Goal: Contribute content: Contribute content

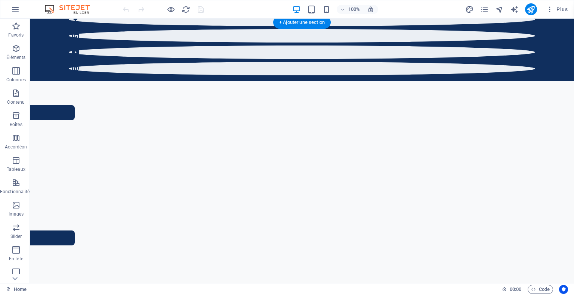
scroll to position [373, 0]
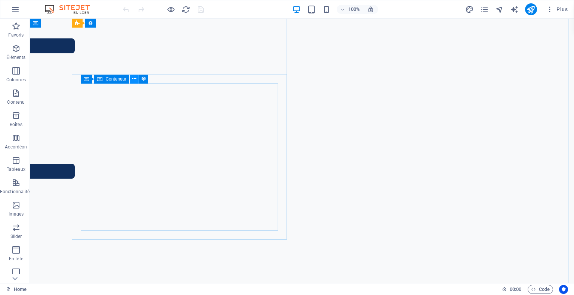
click at [134, 80] on icon at bounding box center [134, 79] width 4 height 8
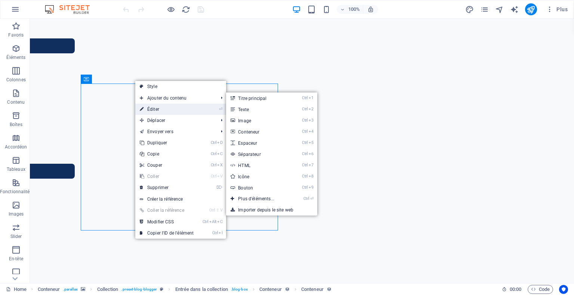
click at [150, 108] on link "⏎ Éditer" at bounding box center [166, 109] width 63 height 11
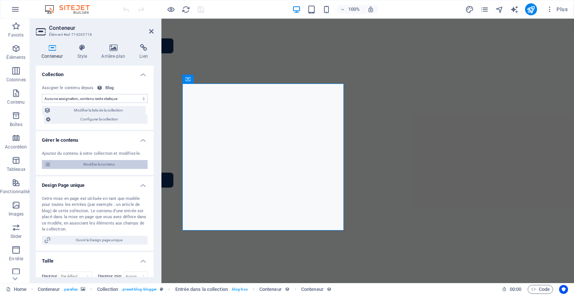
click at [113, 162] on span "Modifier le contenu" at bounding box center [99, 164] width 92 height 9
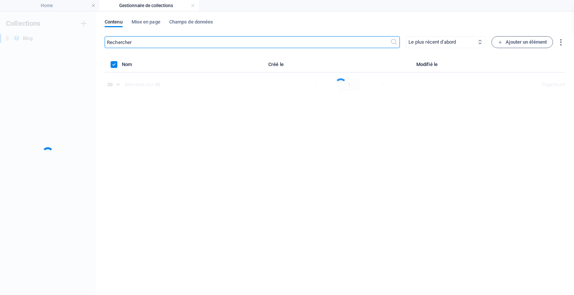
scroll to position [0, 0]
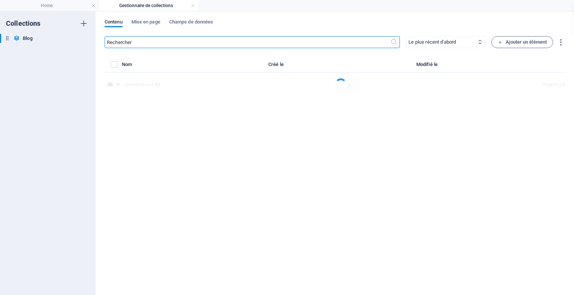
select select "Windows"
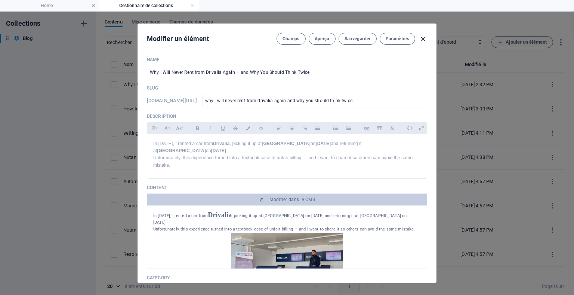
click at [420, 40] on icon "button" at bounding box center [422, 39] width 9 height 9
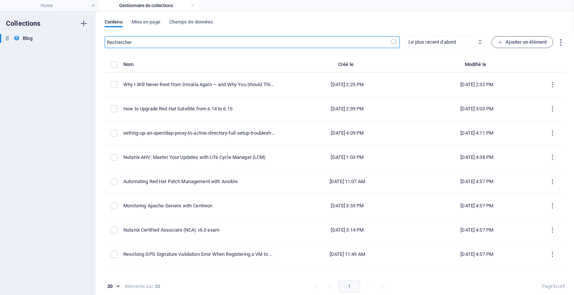
type input "[DATE]"
checkbox input "false"
type input "why-i-will-never-rent-from-drivalia-again-and-why-you-should-think-twice"
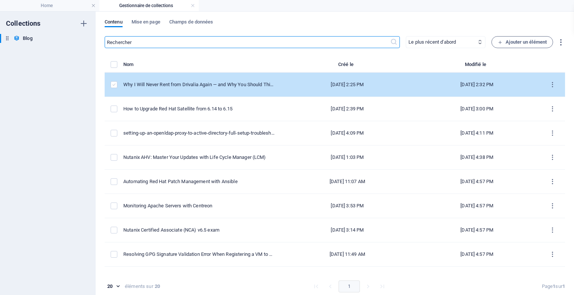
click at [114, 86] on label "items list" at bounding box center [114, 84] width 7 height 7
click at [0, 0] on input "items list" at bounding box center [0, 0] width 0 height 0
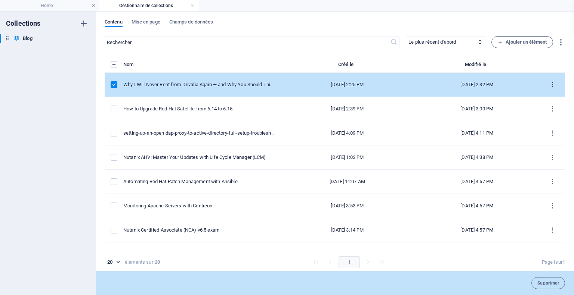
click at [549, 84] on icon "items list" at bounding box center [552, 84] width 7 height 7
click at [547, 139] on h6 "Dupliquer" at bounding box center [551, 139] width 23 height 9
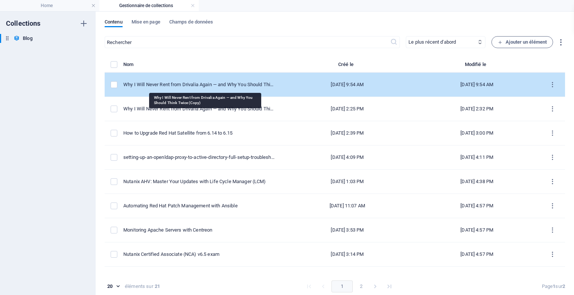
click at [191, 86] on div "Why I Will Never Rent from Drivalia Again — and Why You Should Think Twice (Cop…" at bounding box center [198, 84] width 151 height 7
select select "Windows"
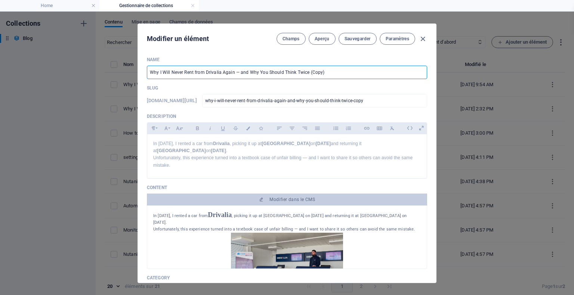
drag, startPoint x: 317, startPoint y: 72, endPoint x: 139, endPoint y: 64, distance: 177.6
click at [139, 64] on div "Name Why I Will Never Rent from Drivalia Again — and Why You Should Think Twice…" at bounding box center [287, 167] width 298 height 232
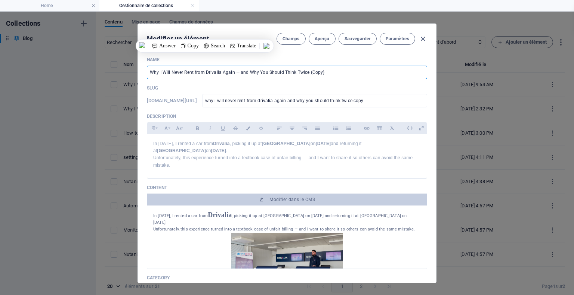
paste input "I Earned My Second Nutanix Certification!"
type input "I Earned My Second Nutanix Certification!"
type input "i-earned-my-second-nutanix-certification"
type input "I Earned My Second Nutanix Certification!"
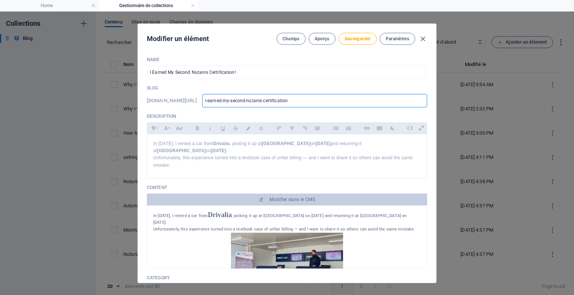
drag, startPoint x: 326, startPoint y: 102, endPoint x: 229, endPoint y: 102, distance: 96.7
click at [229, 102] on input "i-earned-my-second-nutanix-certification" at bounding box center [314, 100] width 225 height 13
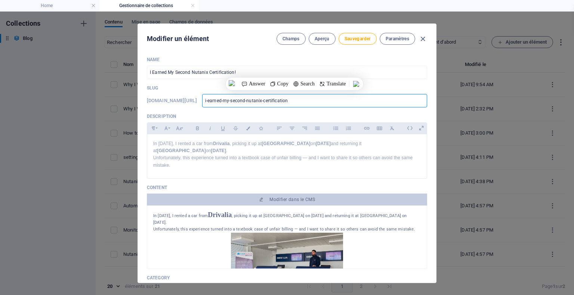
paste input "Nutanix certification!"
type input "Nutanix certification!"
type input "Nutanix certification"
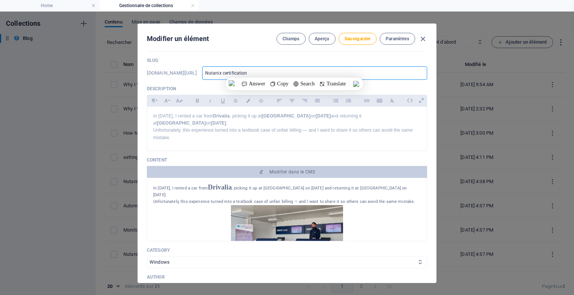
scroll to position [37, 0]
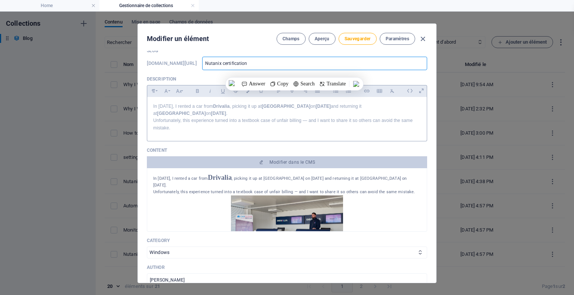
type input "nutanix-certification"
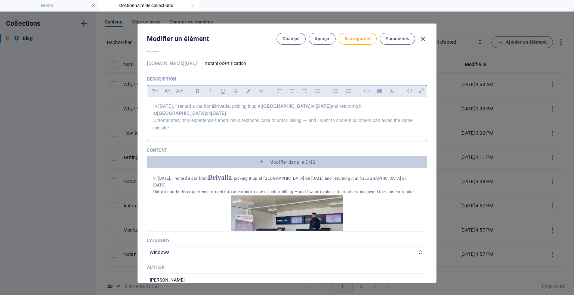
click at [254, 125] on div "In [DATE], I rented a car from [GEOGRAPHIC_DATA] , picking it up at [GEOGRAPHIC…" at bounding box center [286, 117] width 279 height 41
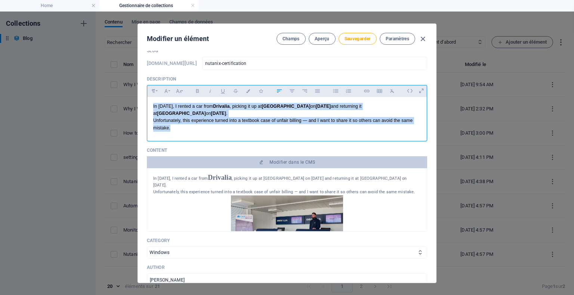
drag, startPoint x: 215, startPoint y: 120, endPoint x: 149, endPoint y: 106, distance: 68.0
click at [149, 106] on div "In [DATE], I rented a car from [GEOGRAPHIC_DATA] , picking it up at [GEOGRAPHIC…" at bounding box center [286, 117] width 279 height 41
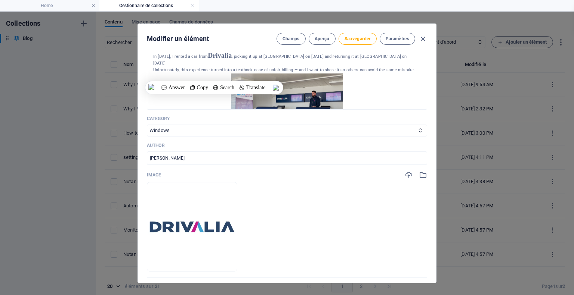
scroll to position [149, 0]
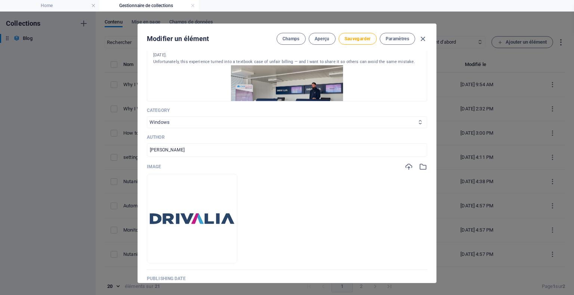
click at [387, 128] on select "Adventure Windows Technology Windows RedHat Linux" at bounding box center [287, 122] width 280 height 12
select select "Technology"
click at [147, 120] on select "Adventure Windows Technology Windows RedHat Linux" at bounding box center [287, 122] width 280 height 12
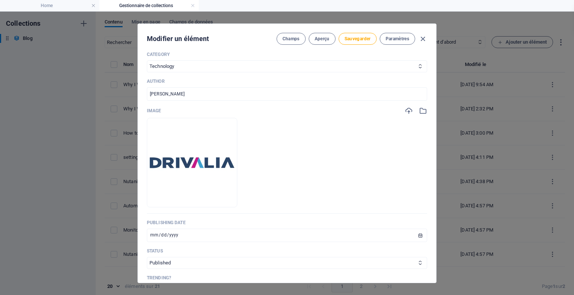
scroll to position [224, 0]
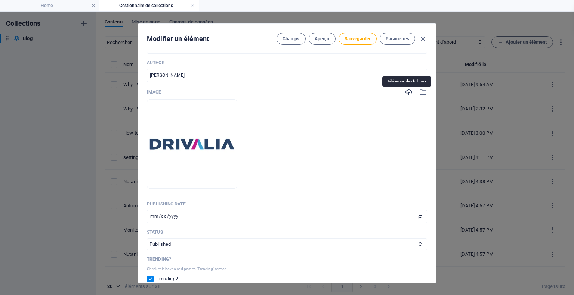
click at [408, 94] on icon "button" at bounding box center [408, 92] width 8 height 8
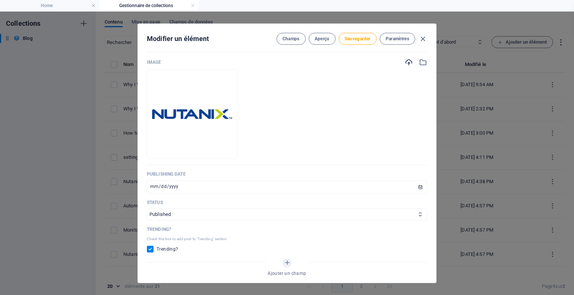
scroll to position [299, 0]
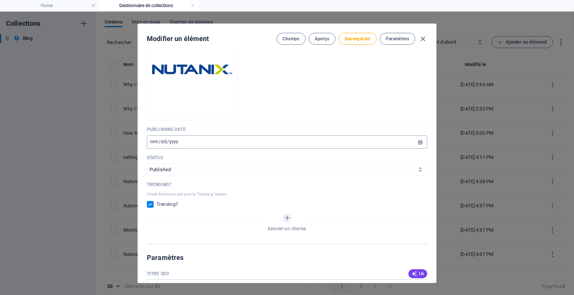
click at [291, 149] on input "[DATE]" at bounding box center [287, 142] width 280 height 13
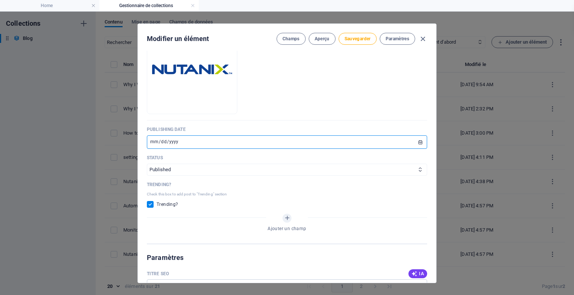
click at [414, 146] on input "[DATE]" at bounding box center [287, 142] width 280 height 13
click at [416, 146] on input "[DATE]" at bounding box center [287, 142] width 280 height 13
click at [415, 147] on input "[DATE]" at bounding box center [287, 142] width 280 height 13
click at [420, 147] on input "[DATE]" at bounding box center [287, 142] width 280 height 13
type input "[DATE]"
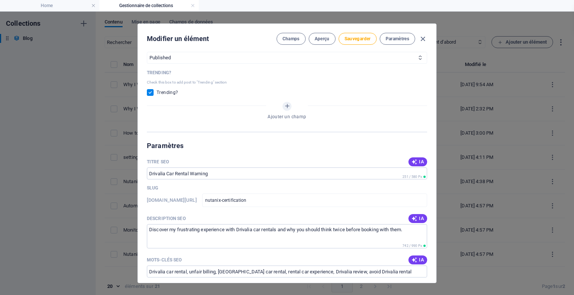
scroll to position [448, 0]
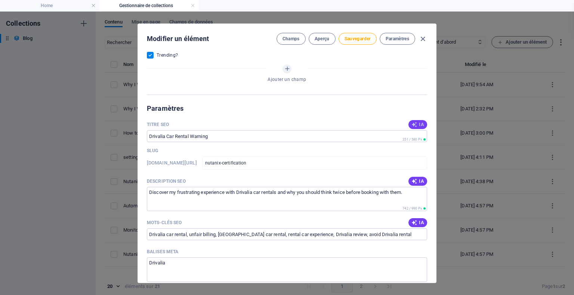
click at [419, 128] on span "IA" at bounding box center [417, 125] width 13 height 6
type input "Second Nutanix Cert Achieved!"
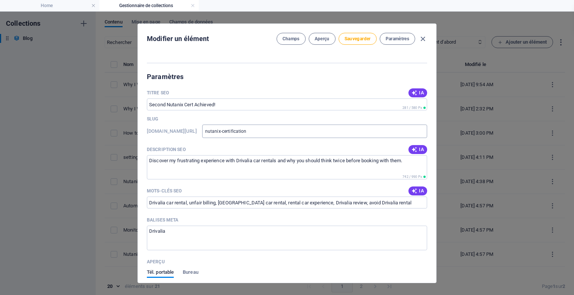
scroll to position [485, 0]
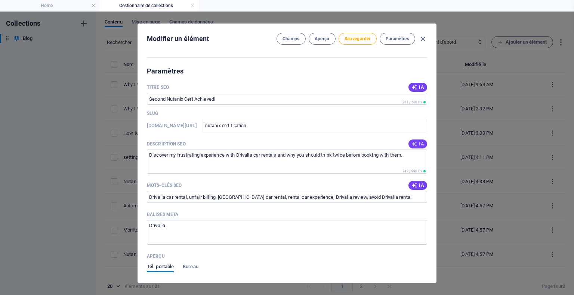
click at [417, 147] on span "IA" at bounding box center [417, 144] width 13 height 6
type textarea "Discover my journey to earning a second Nutanix certification and learn from my…"
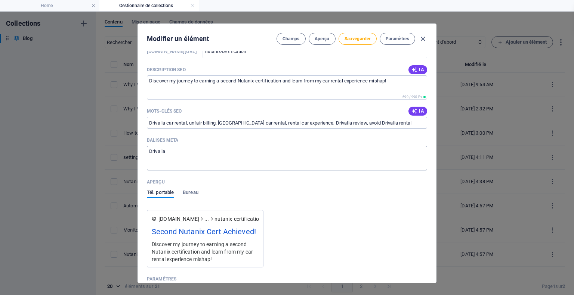
scroll to position [560, 0]
click at [420, 114] on span "IA" at bounding box center [417, 111] width 13 height 6
type input "Nutanix certification, technology milestones, professional development, unfair …"
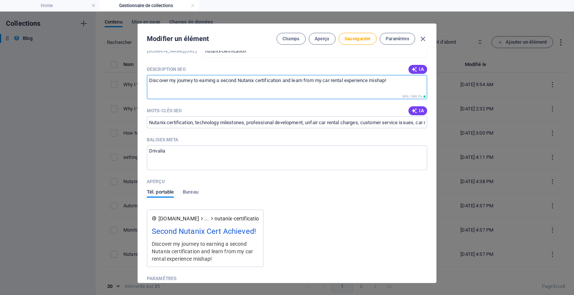
drag, startPoint x: 401, startPoint y: 84, endPoint x: 137, endPoint y: 85, distance: 264.0
click at [138, 85] on div "Name I Earned My Second Nutanix Certification! ​ Slug [DOMAIN_NAME][URL] nutani…" at bounding box center [287, 167] width 298 height 232
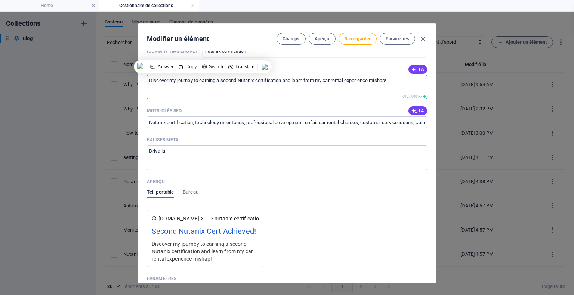
paste textarea "Nutanix Certified Professional - Multicloud Infrastructure 6"
type textarea "Nutanix Certified Professional - Multicloud Infrastructure 6"
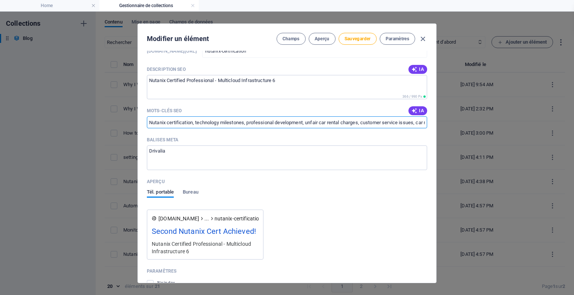
drag, startPoint x: 264, startPoint y: 127, endPoint x: 282, endPoint y: 127, distance: 17.2
click at [282, 127] on input "Nutanix certification, technology milestones, professional development, unfair …" at bounding box center [287, 122] width 280 height 12
drag, startPoint x: 305, startPoint y: 127, endPoint x: 353, endPoint y: 127, distance: 47.4
click at [353, 127] on input "Nutanix certification, technology milestones, professional development, unfair …" at bounding box center [287, 122] width 280 height 12
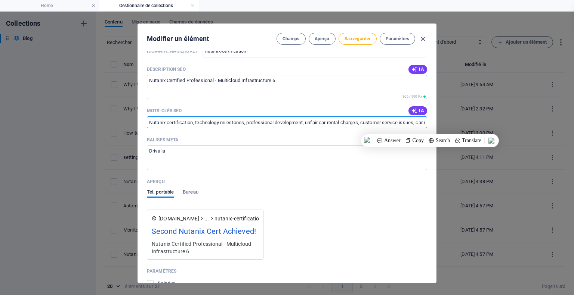
click at [353, 127] on input "Nutanix certification, technology milestones, professional development, unfair …" at bounding box center [287, 122] width 280 height 12
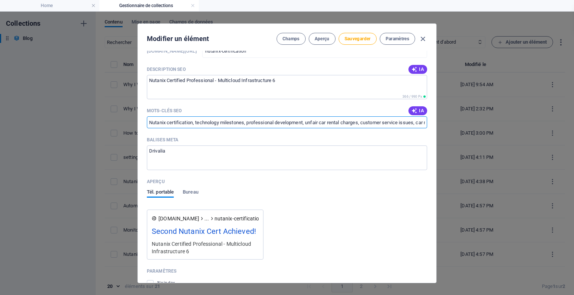
scroll to position [0, 27]
drag, startPoint x: 306, startPoint y: 127, endPoint x: 442, endPoint y: 135, distance: 135.8
click at [442, 135] on div "Modifier un élément Champs Aperçu Sauvegarder Paramètres Name I Earned My Secon…" at bounding box center [287, 154] width 574 height 284
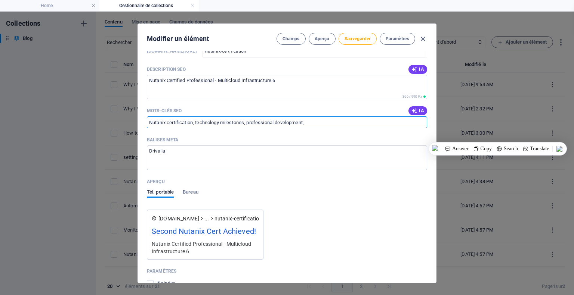
scroll to position [0, 0]
paste input "Nutanix Certified Professional - Multicloud Infrastructure 6"
type input "Nutanix certification, technology milestones, professional development, Nutanix…"
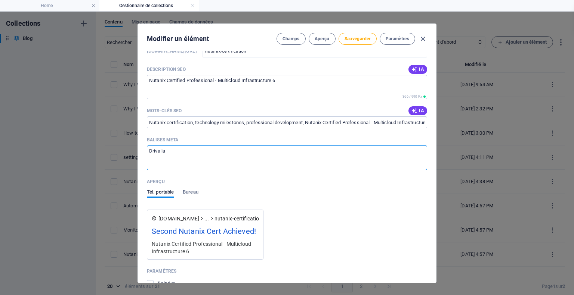
drag, startPoint x: 230, startPoint y: 153, endPoint x: 138, endPoint y: 153, distance: 91.5
click at [138, 153] on div "Name I Earned My Second Nutanix Certification! ​ Slug [DOMAIN_NAME][URL] nutani…" at bounding box center [287, 167] width 298 height 232
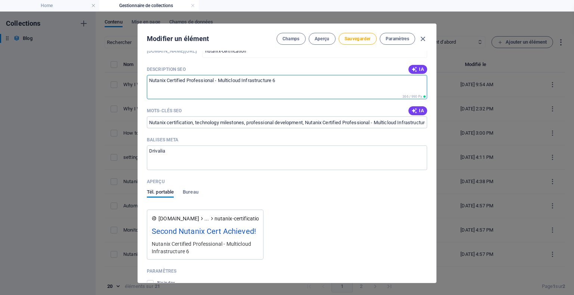
drag, startPoint x: 165, startPoint y: 87, endPoint x: 137, endPoint y: 86, distance: 28.0
click at [137, 84] on div "Modifier un élément Champs Aperçu Sauvegarder Paramètres Name I Earned My Secon…" at bounding box center [286, 154] width 299 height 260
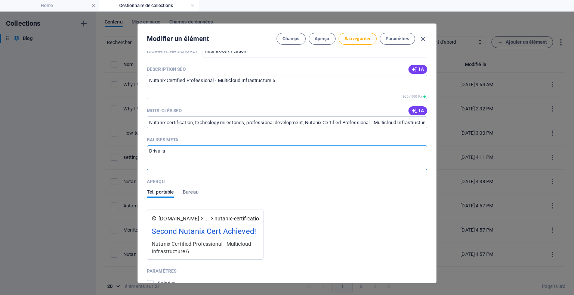
drag, startPoint x: 173, startPoint y: 158, endPoint x: 132, endPoint y: 156, distance: 41.5
click at [132, 156] on div "Modifier un élément Champs Aperçu Sauvegarder Paramètres Name I Earned My Secon…" at bounding box center [287, 154] width 574 height 284
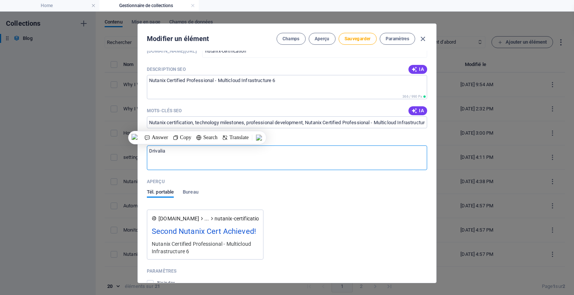
paste textarea "Nutanix"
type textarea "Nutanix"
click at [327, 187] on div "Aperçu" at bounding box center [287, 181] width 280 height 11
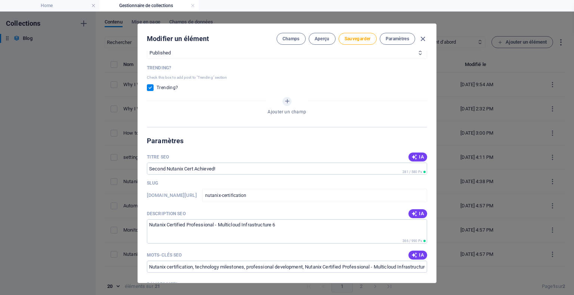
scroll to position [373, 0]
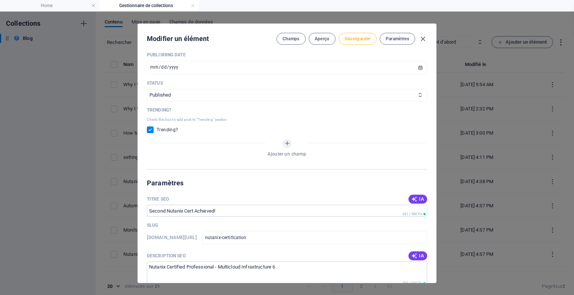
click at [351, 41] on span "Sauvegarder" at bounding box center [357, 39] width 26 height 6
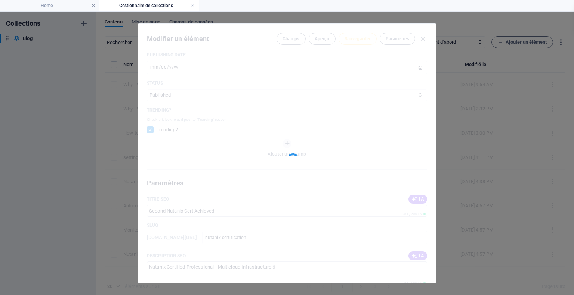
type input "nutanix-certification"
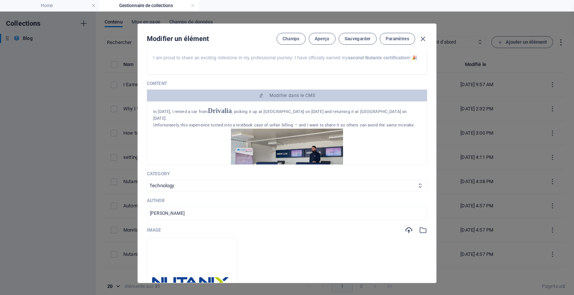
scroll to position [0, 0]
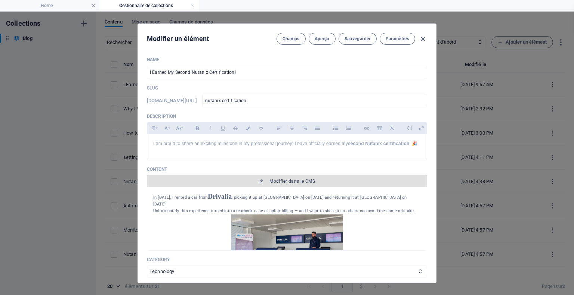
click at [294, 184] on span "Modifier dans le CMS" at bounding box center [292, 181] width 46 height 6
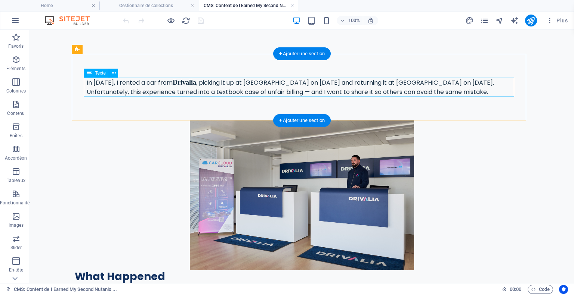
click at [215, 88] on div "In [DATE], I rented a car from [GEOGRAPHIC_DATA] , picking it up at [GEOGRAPHIC…" at bounding box center [302, 87] width 430 height 19
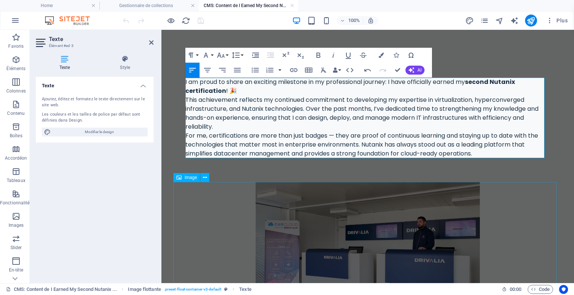
click at [507, 209] on figure at bounding box center [367, 257] width 388 height 150
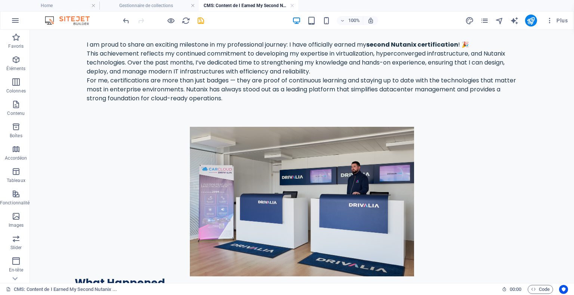
scroll to position [112, 0]
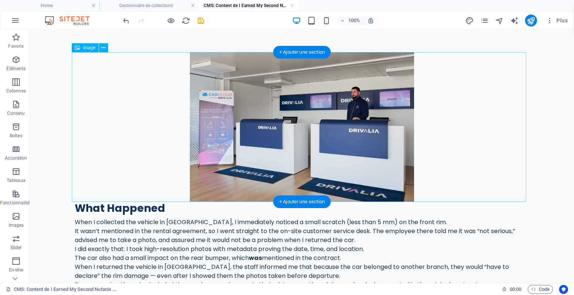
click at [271, 84] on figure at bounding box center [302, 127] width 454 height 150
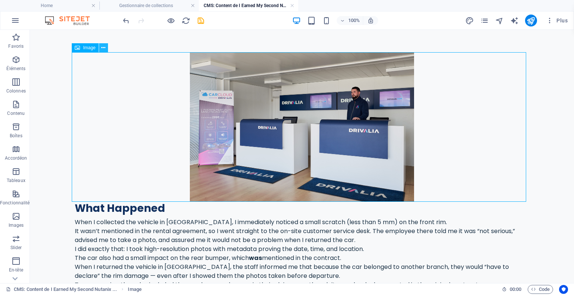
click at [106, 47] on button at bounding box center [103, 47] width 9 height 9
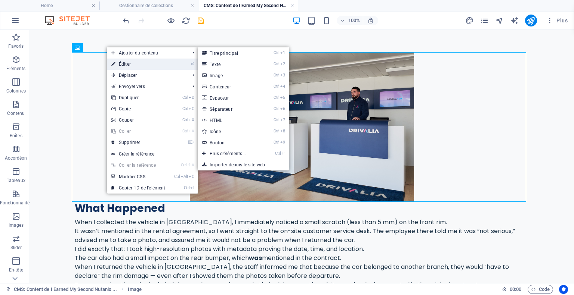
click at [116, 61] on link "⏎ Éditer" at bounding box center [138, 64] width 63 height 11
select select "px"
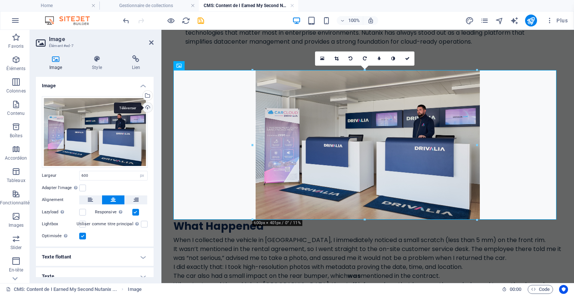
click at [147, 108] on div "Téléverser" at bounding box center [146, 108] width 11 height 11
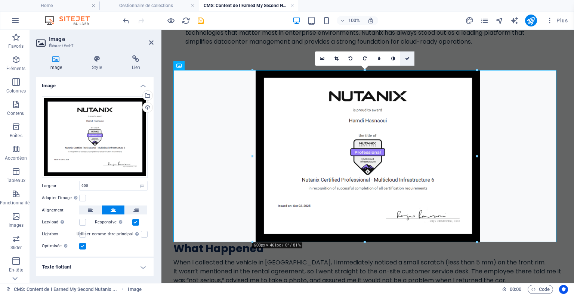
click at [406, 60] on icon at bounding box center [407, 58] width 4 height 4
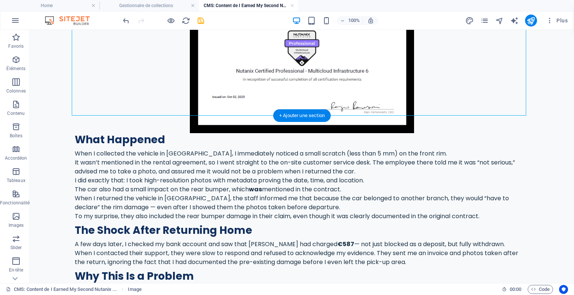
scroll to position [224, 0]
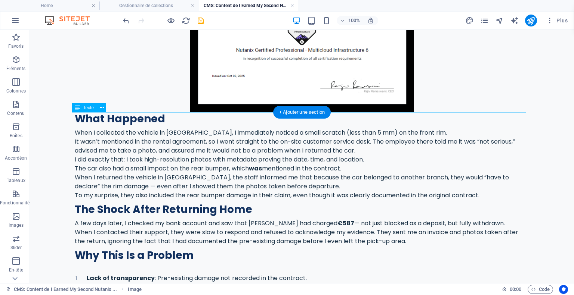
click at [136, 130] on div "What Happened When I collected the vehicle in [GEOGRAPHIC_DATA], I immediately …" at bounding box center [302, 283] width 454 height 343
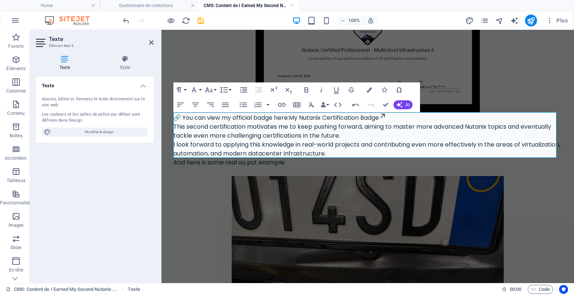
click at [548, 98] on figure at bounding box center [367, 26] width 388 height 172
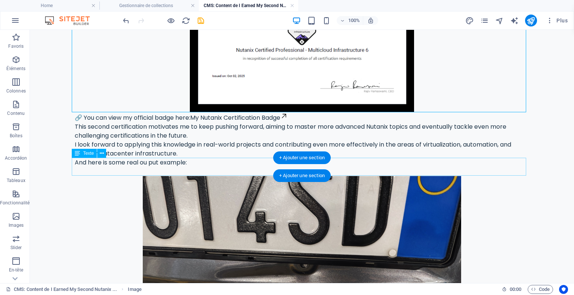
click at [164, 166] on div "And here is some real ou put example:" at bounding box center [302, 167] width 454 height 18
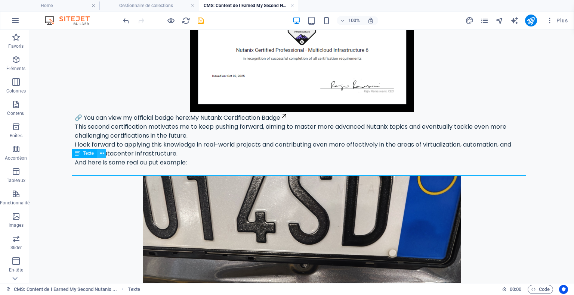
click at [101, 155] on icon at bounding box center [102, 154] width 4 height 8
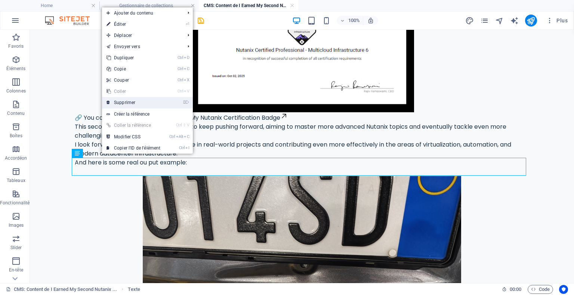
click at [128, 101] on link "⌦ Supprimer" at bounding box center [133, 102] width 63 height 11
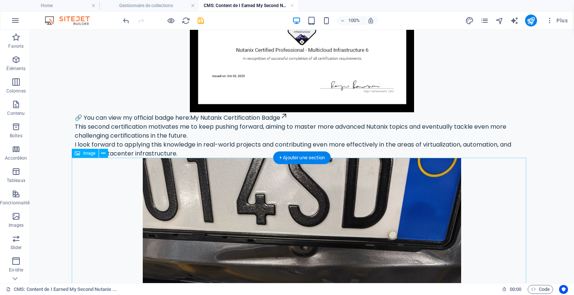
click at [204, 191] on figure at bounding box center [302, 277] width 454 height 238
click at [103, 153] on icon at bounding box center [103, 154] width 4 height 8
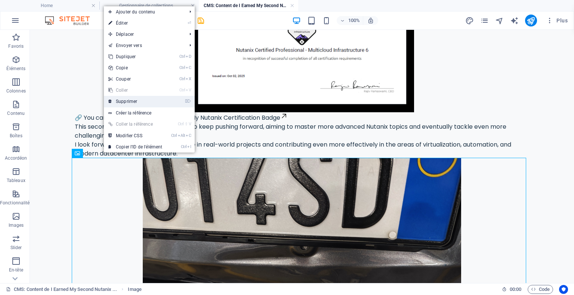
click at [129, 101] on link "⌦ Supprimer" at bounding box center [135, 101] width 63 height 11
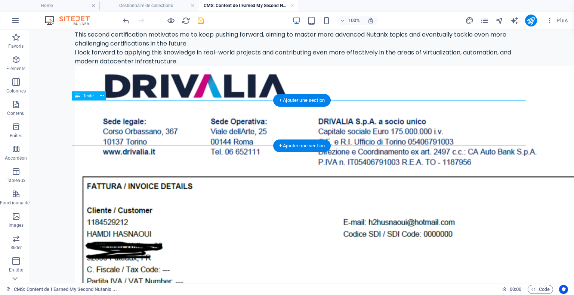
scroll to position [336, 0]
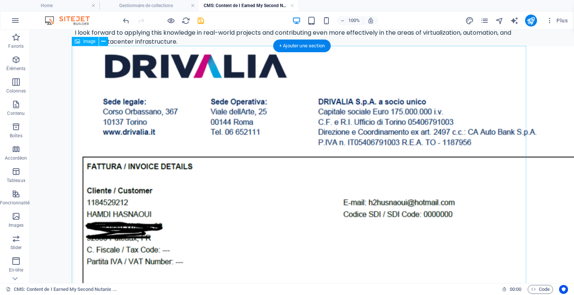
click at [193, 116] on figure at bounding box center [302, 286] width 454 height 481
click at [105, 43] on icon at bounding box center [103, 42] width 4 height 8
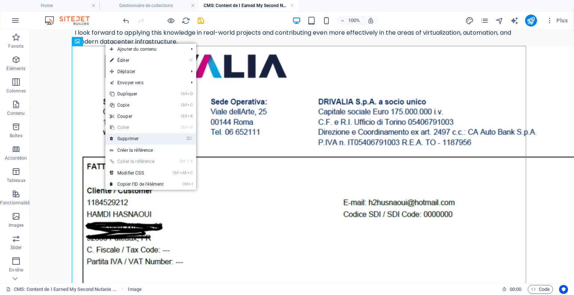
click at [136, 142] on link "⌦ Supprimer" at bounding box center [136, 138] width 63 height 11
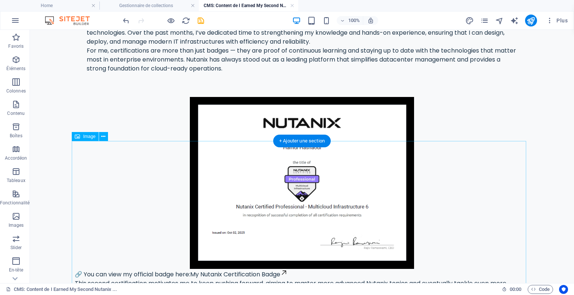
scroll to position [0, 0]
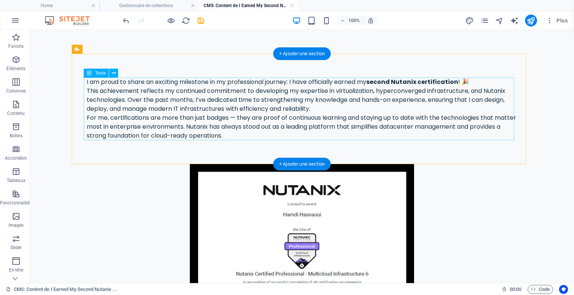
click at [338, 109] on div "I am proud to share an exciting milestone in my professional journey: I have of…" at bounding box center [302, 109] width 430 height 63
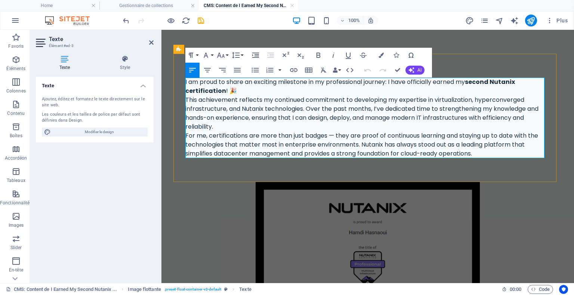
click at [311, 124] on p "This achievement reflects my continued commitment to developing my expertise in…" at bounding box center [367, 114] width 364 height 36
click at [297, 97] on p "This achievement reflects my continued commitment to developing my expertise in…" at bounding box center [367, 114] width 364 height 36
click at [293, 92] on p "I am proud to share an exciting milestone in my professional journey: I have of…" at bounding box center [367, 87] width 364 height 18
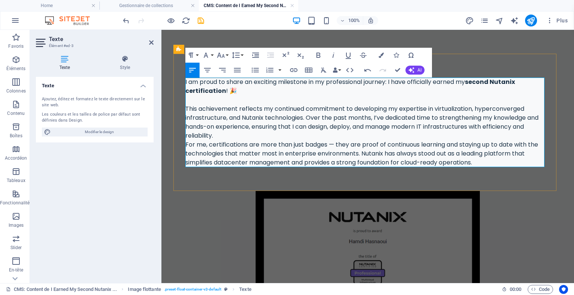
click at [246, 134] on p "This achievement reflects my continued commitment to developing my expertise in…" at bounding box center [367, 123] width 364 height 36
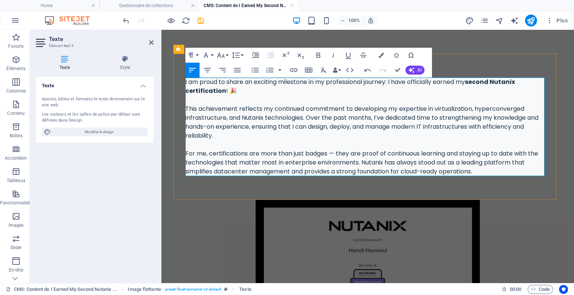
click at [240, 92] on p "I am proud to share an exciting milestone in my professional journey: I have of…" at bounding box center [367, 87] width 364 height 18
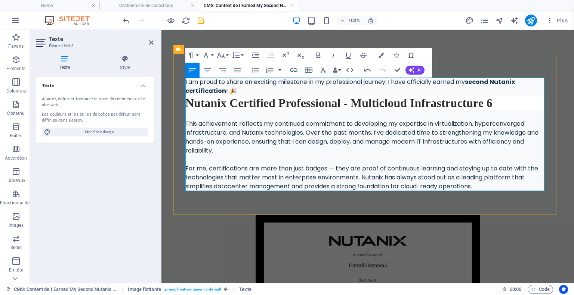
click at [245, 91] on p "I am proud to share an exciting milestone in my professional journey: I have of…" at bounding box center [367, 87] width 364 height 18
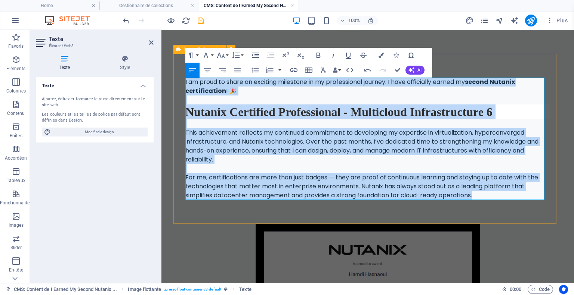
drag, startPoint x: 488, startPoint y: 192, endPoint x: 183, endPoint y: 77, distance: 325.5
click at [183, 77] on div "I am proud to share an exciting milestone in my professional journey: I have of…" at bounding box center [367, 139] width 388 height 170
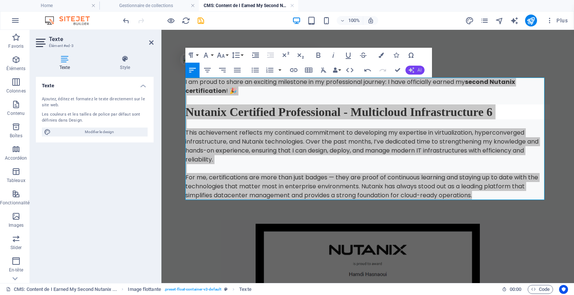
click at [412, 72] on icon "button" at bounding box center [411, 70] width 6 height 6
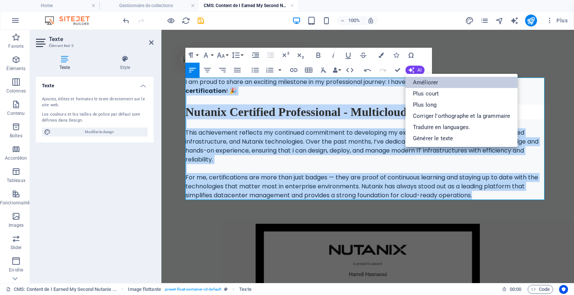
click at [432, 85] on link "Améliorer" at bounding box center [461, 82] width 112 height 11
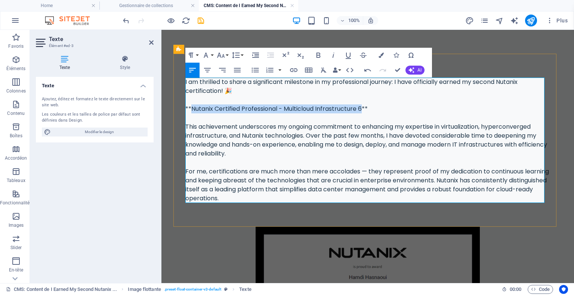
drag, startPoint x: 363, startPoint y: 110, endPoint x: 190, endPoint y: 108, distance: 172.1
click at [190, 108] on p "I am thrilled to share a significant milestone in my professional journey: I ha…" at bounding box center [367, 140] width 364 height 125
click at [319, 56] on icon "button" at bounding box center [318, 55] width 9 height 9
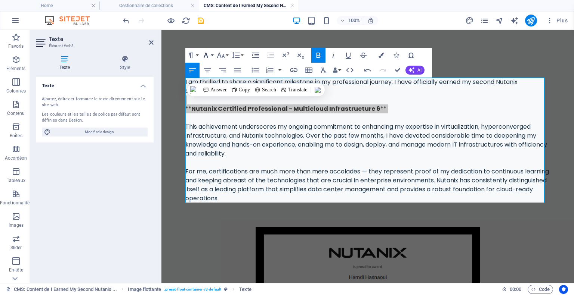
click at [209, 55] on icon "button" at bounding box center [205, 55] width 9 height 9
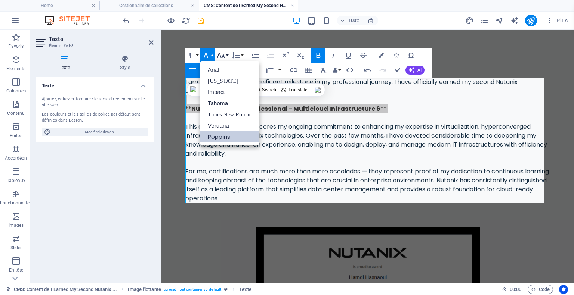
click at [221, 55] on icon "button" at bounding box center [220, 55] width 9 height 9
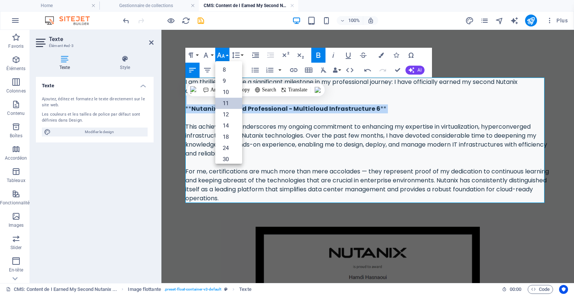
click at [226, 105] on link "11" at bounding box center [228, 103] width 27 height 11
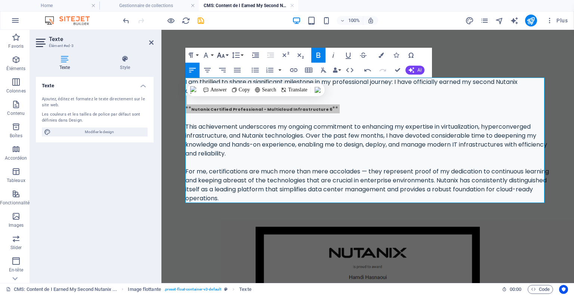
click at [225, 57] on button "Font Size" at bounding box center [222, 55] width 14 height 15
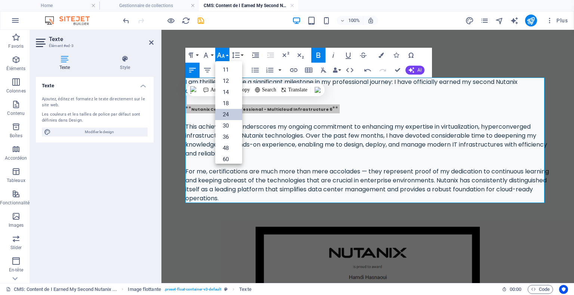
scroll to position [60, 0]
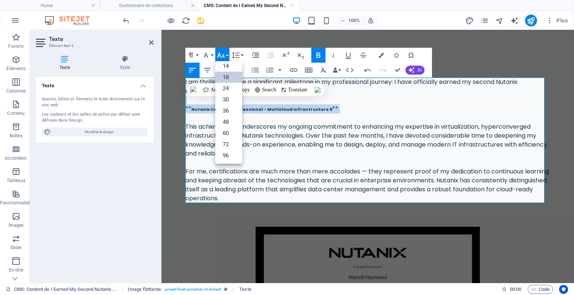
click at [228, 75] on link "18" at bounding box center [228, 77] width 27 height 11
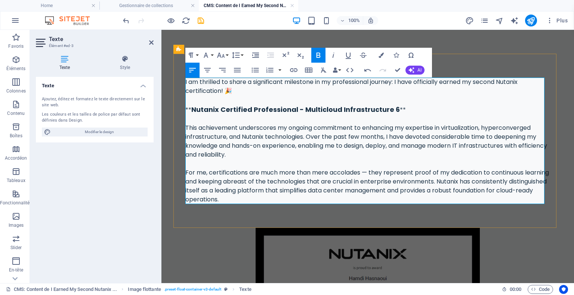
click at [437, 127] on p "I am thrilled to share a significant milestone in my professional journey: I ha…" at bounding box center [367, 141] width 364 height 127
click at [258, 137] on p "I am thrilled to share a significant milestone in my professional journey: I ha…" at bounding box center [367, 141] width 364 height 127
click at [316, 58] on icon "button" at bounding box center [318, 55] width 9 height 9
click at [327, 142] on p "I am thrilled to share a significant milestone in my professional journey: I ha…" at bounding box center [367, 141] width 364 height 127
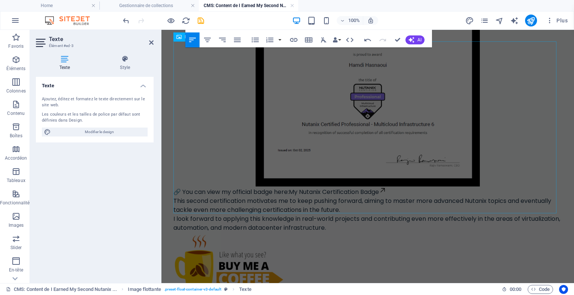
scroll to position [224, 0]
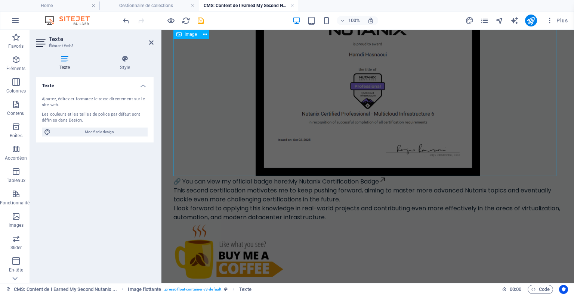
click at [510, 94] on figure at bounding box center [367, 90] width 388 height 172
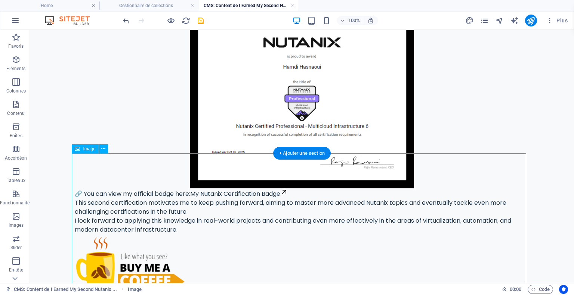
scroll to position [187, 0]
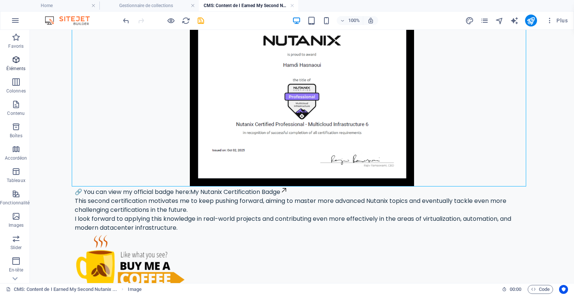
click at [19, 62] on icon "button" at bounding box center [16, 59] width 9 height 9
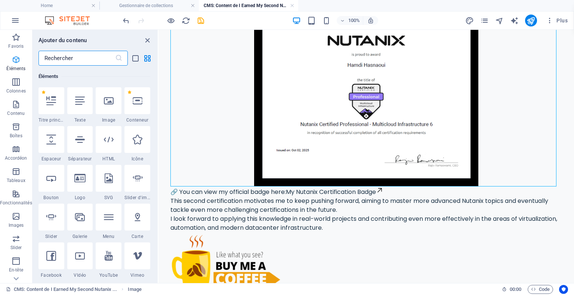
scroll to position [79, 0]
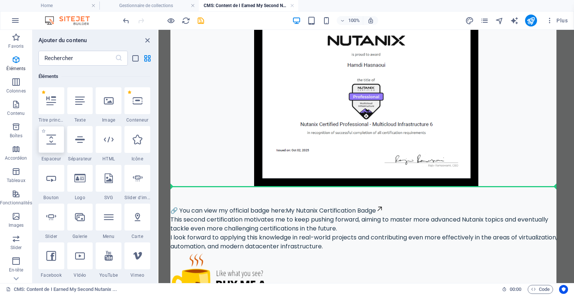
select select "px"
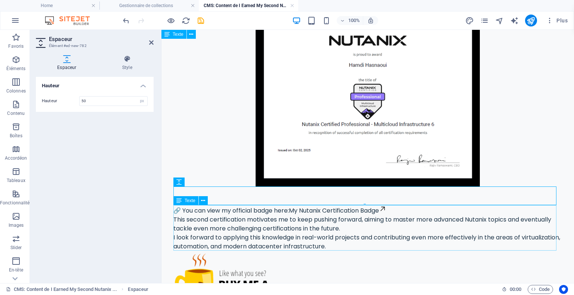
drag, startPoint x: 365, startPoint y: 206, endPoint x: 364, endPoint y: 223, distance: 16.8
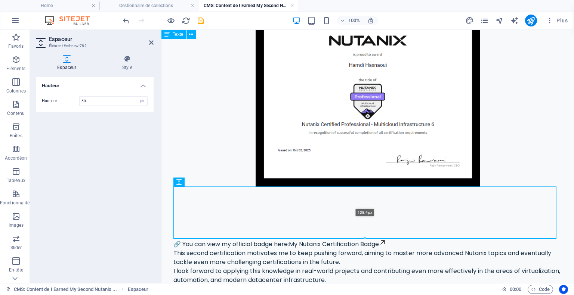
drag, startPoint x: 364, startPoint y: 198, endPoint x: 365, endPoint y: 237, distance: 39.6
click at [364, 238] on div at bounding box center [365, 238] width 382 height 3
type input "138"
click at [531, 154] on figure at bounding box center [367, 101] width 388 height 172
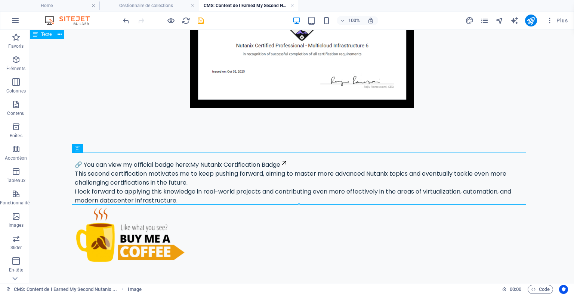
scroll to position [273, 0]
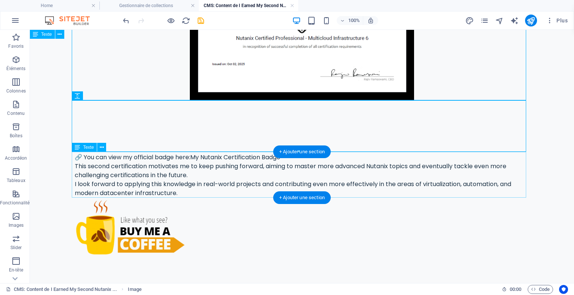
click at [263, 164] on div "🔗 You can view my official badge here: My Nutanix Certification Badge This seco…" at bounding box center [302, 175] width 454 height 46
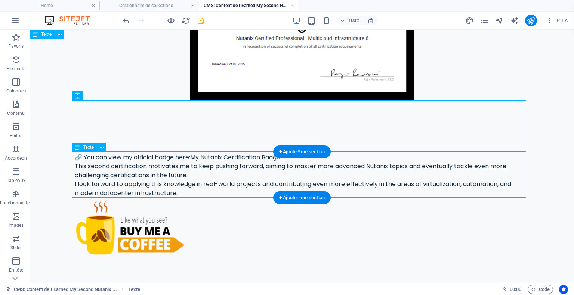
click at [263, 161] on div "🔗 You can view my official badge here: My Nutanix Certification Badge This seco…" at bounding box center [302, 175] width 454 height 46
drag, startPoint x: 203, startPoint y: 159, endPoint x: 217, endPoint y: 161, distance: 13.9
click at [204, 159] on div "🔗 You can view my official badge here: My Nutanix Certification Badge This seco…" at bounding box center [302, 175] width 454 height 46
click at [273, 161] on div "🔗 You can view my official badge here: My Nutanix Certification Badge This seco…" at bounding box center [302, 175] width 454 height 46
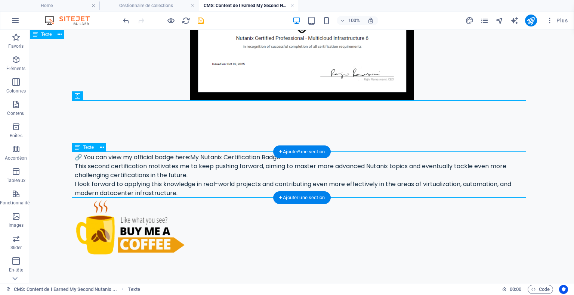
scroll to position [300, 0]
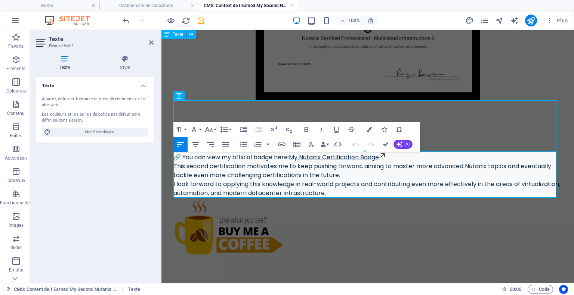
click at [297, 156] on link "My Nutanix Certification Badge" at bounding box center [337, 157] width 97 height 9
click at [330, 139] on icon "button" at bounding box center [328, 138] width 9 height 9
click at [396, 211] on div at bounding box center [367, 229] width 388 height 62
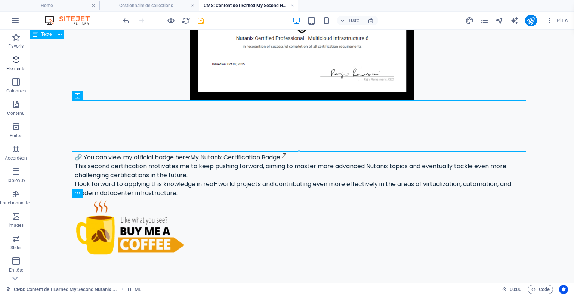
click at [20, 64] on span "Éléments" at bounding box center [16, 64] width 32 height 18
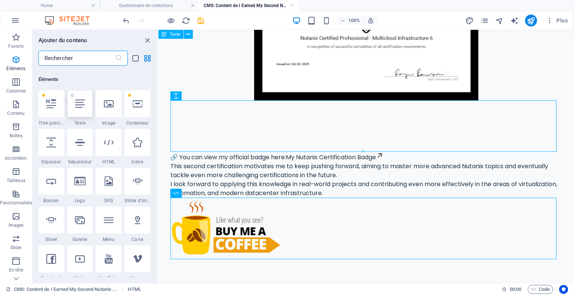
scroll to position [79, 0]
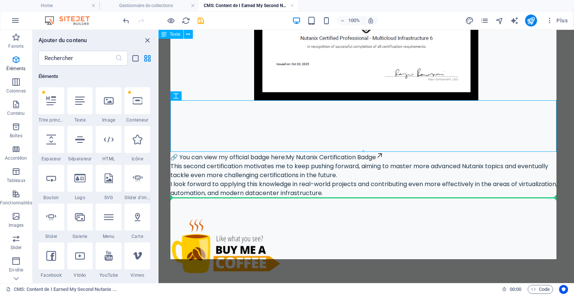
select select "px"
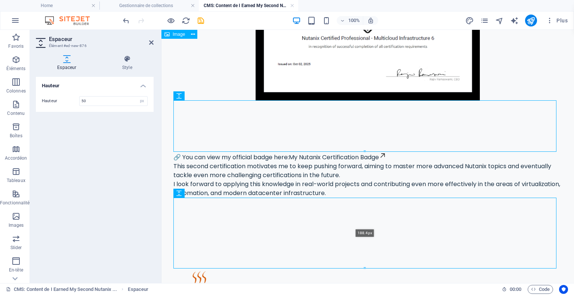
drag, startPoint x: 365, startPoint y: 216, endPoint x: 215, endPoint y: 215, distance: 150.5
click at [363, 268] on div at bounding box center [365, 268] width 382 height 3
type input "188"
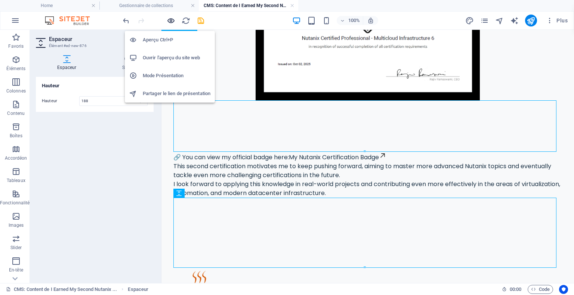
click at [173, 20] on icon "button" at bounding box center [171, 20] width 9 height 9
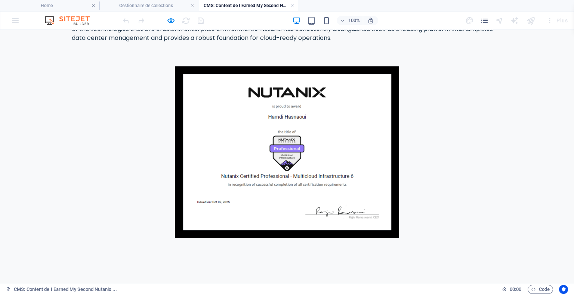
scroll to position [37, 0]
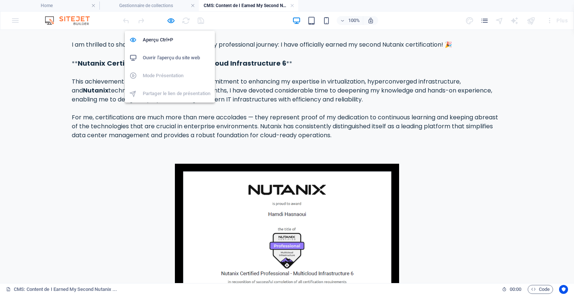
drag, startPoint x: 171, startPoint y: 19, endPoint x: 175, endPoint y: 24, distance: 6.9
click at [171, 19] on icon "button" at bounding box center [171, 20] width 9 height 9
select select "px"
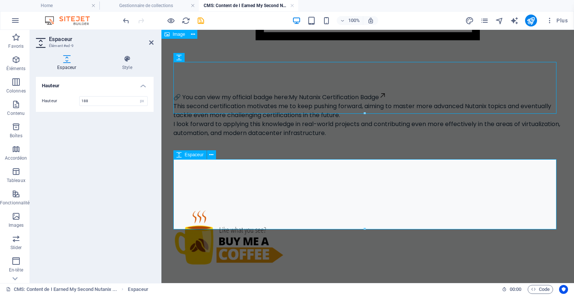
scroll to position [370, 0]
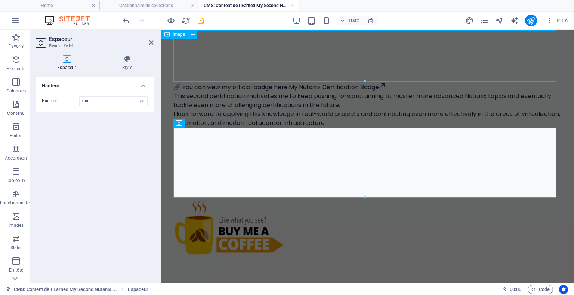
click at [397, 94] on div "🔗 You can view my official badge here: My Nutanix Certification Badge This seco…" at bounding box center [367, 105] width 388 height 46
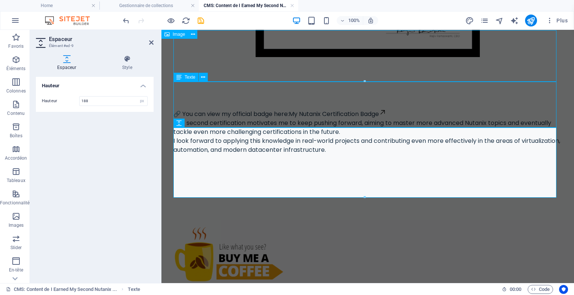
click at [509, 109] on div "🔗 You can view my official badge here: My Nutanix Certification Badge This seco…" at bounding box center [367, 132] width 388 height 46
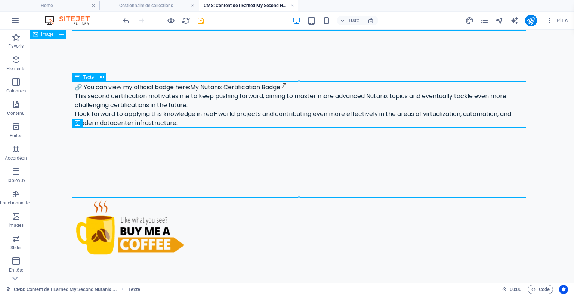
click at [301, 85] on div "🔗 You can view my official badge here: My Nutanix Certification Badge This seco…" at bounding box center [302, 105] width 454 height 46
click at [300, 88] on div "🔗 You can view my official badge here: My Nutanix Certification Badge This seco…" at bounding box center [302, 105] width 454 height 46
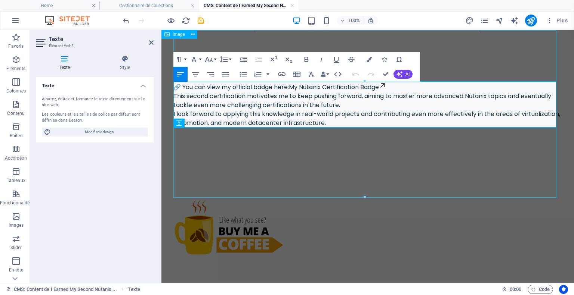
click at [401, 90] on p "🔗 You can view my official badge here: My Nutanix Certification Badge" at bounding box center [367, 87] width 388 height 10
click at [173, 96] on p "This second certification motivates me to keep pushing forward, aiming to maste…" at bounding box center [367, 101] width 388 height 18
click at [178, 95] on p "This second certification motivates me to keep pushing forward, aiming to maste…" at bounding box center [367, 101] width 388 height 18
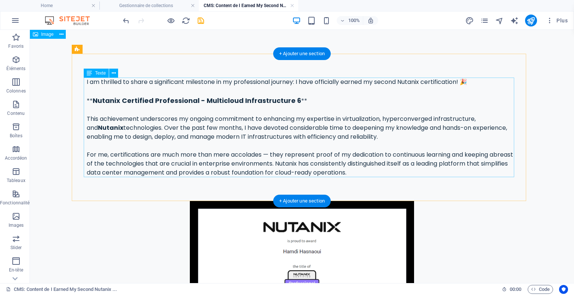
scroll to position [0, 0]
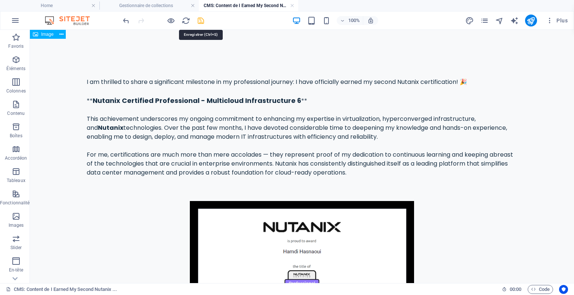
click at [200, 22] on icon "save" at bounding box center [200, 20] width 9 height 9
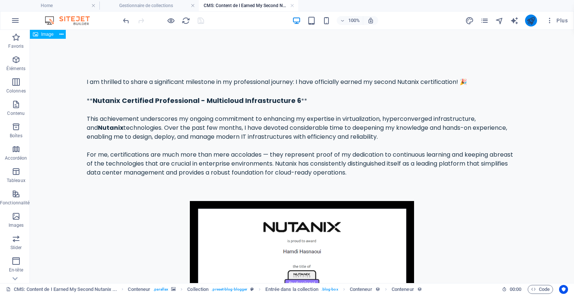
click at [535, 22] on button "publish" at bounding box center [531, 21] width 12 height 12
